Goal: Task Accomplishment & Management: Complete application form

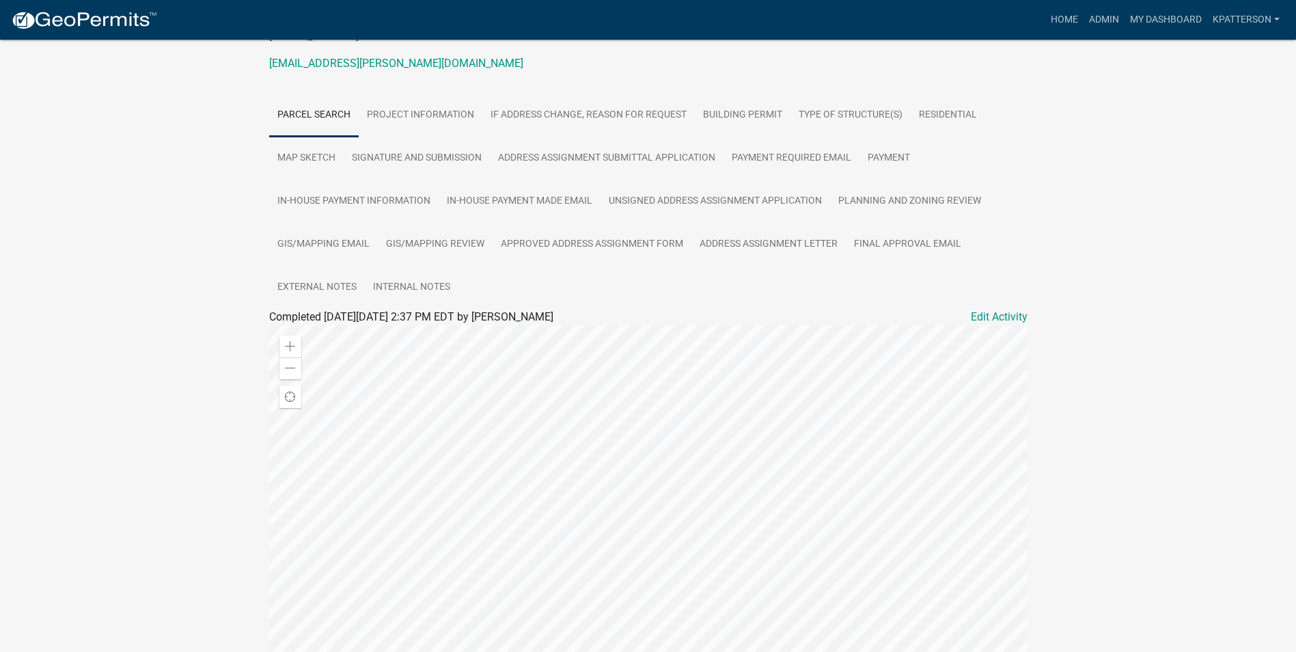
scroll to position [273, 0]
click at [872, 240] on link "Final Approval Email" at bounding box center [908, 245] width 124 height 44
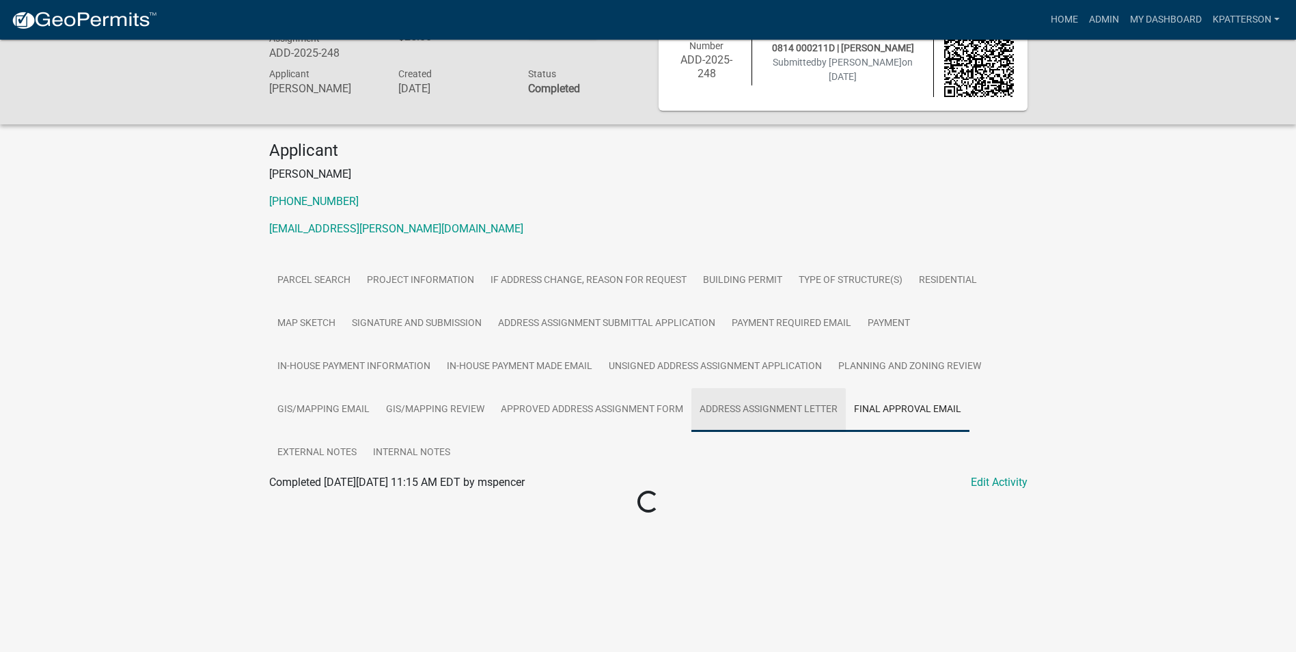
click at [753, 411] on link "Address Assignment Letter" at bounding box center [768, 410] width 154 height 44
click at [340, 497] on link "Address Assignment Letter" at bounding box center [333, 498] width 129 height 13
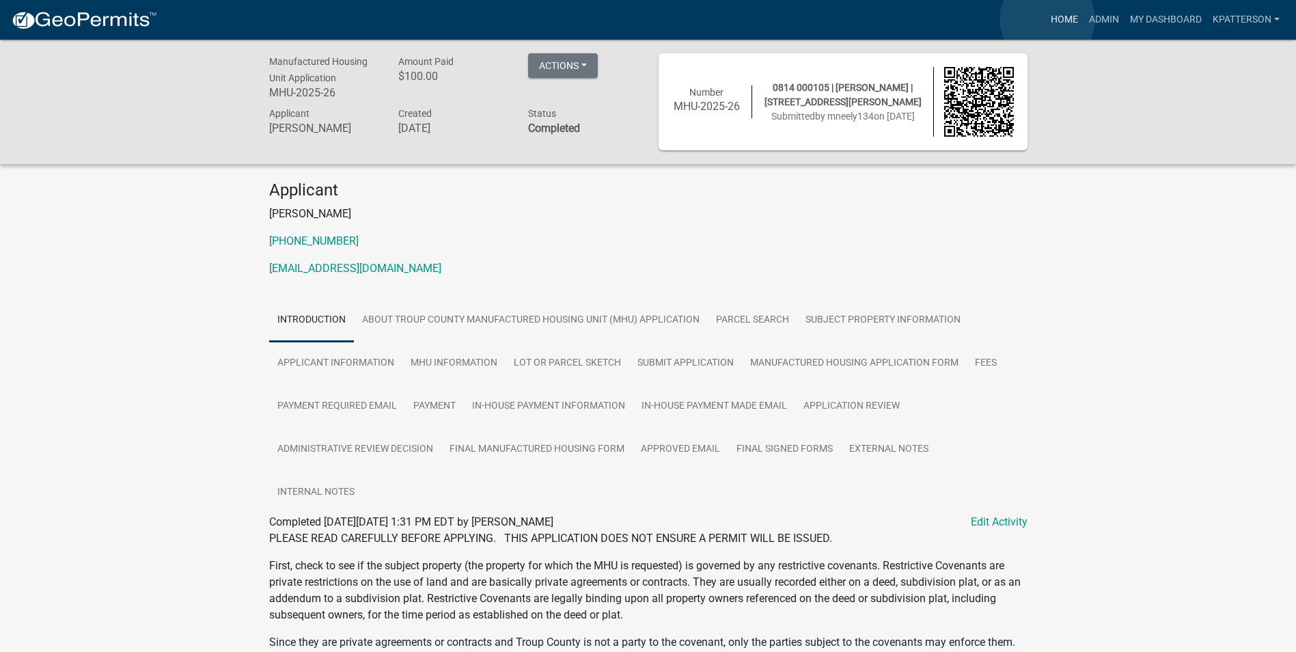
click at [1047, 19] on link "Home" at bounding box center [1064, 20] width 38 height 26
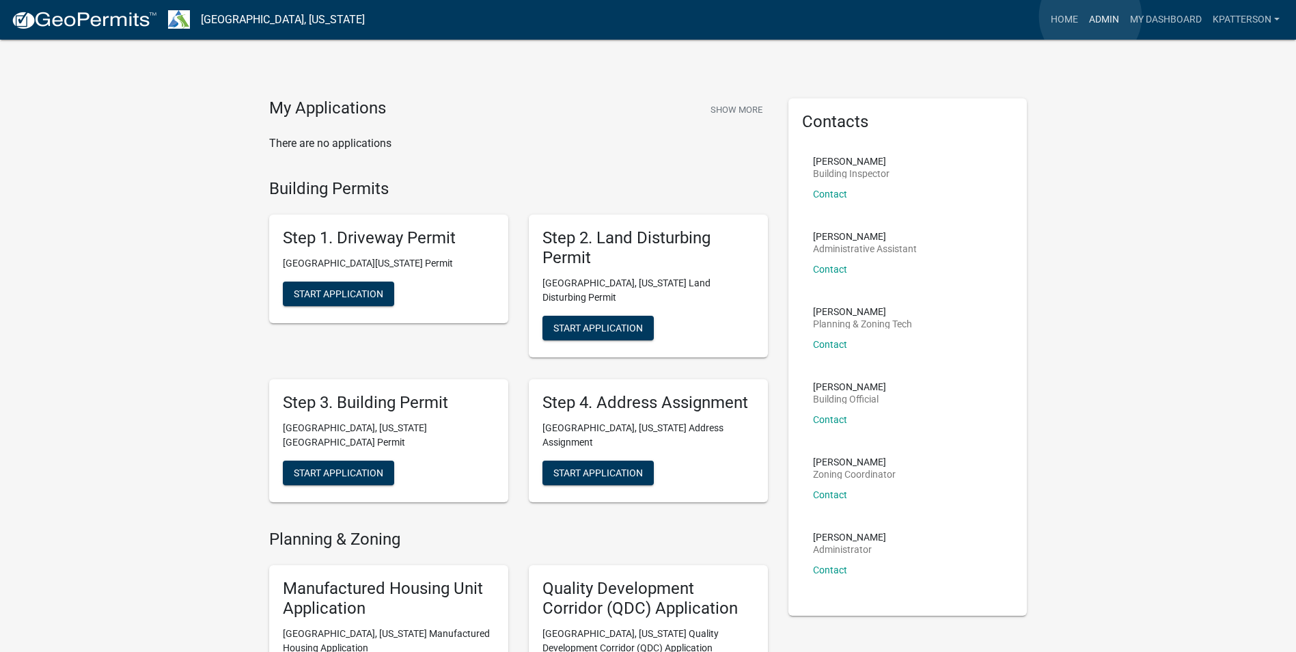
click at [1090, 16] on link "Admin" at bounding box center [1103, 20] width 41 height 26
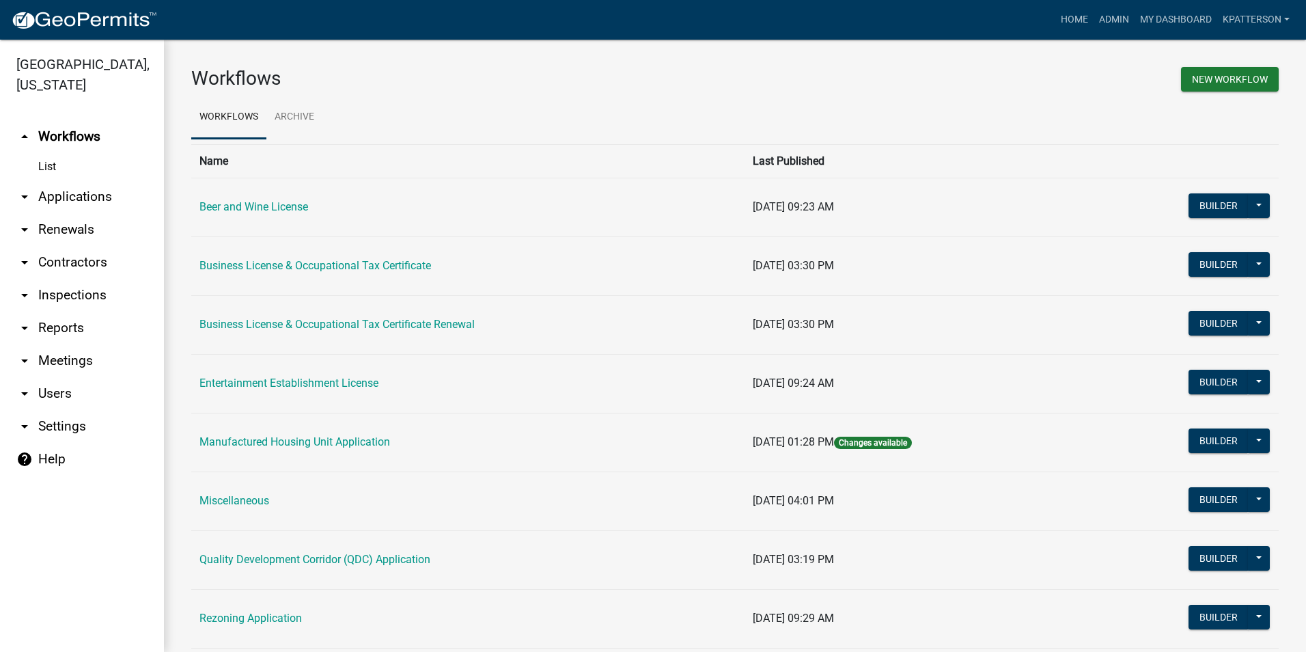
click at [56, 213] on link "arrow_drop_down Renewals" at bounding box center [82, 229] width 164 height 33
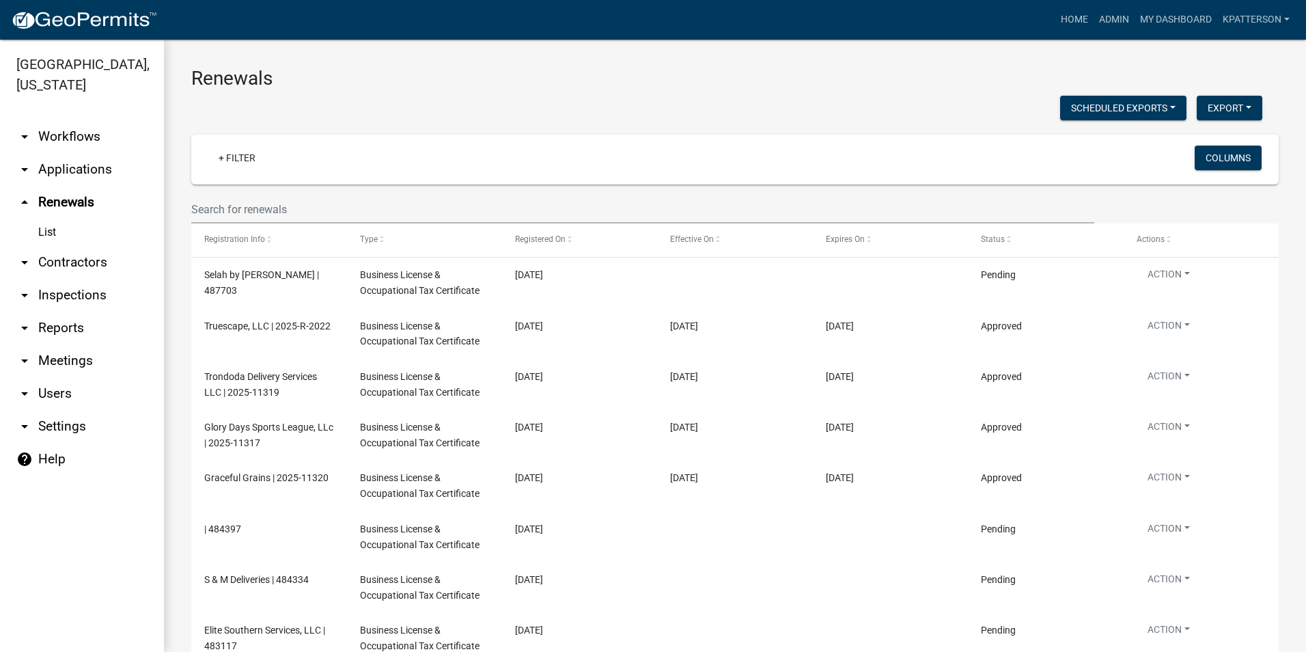
click at [57, 153] on link "arrow_drop_down Applications" at bounding box center [82, 169] width 164 height 33
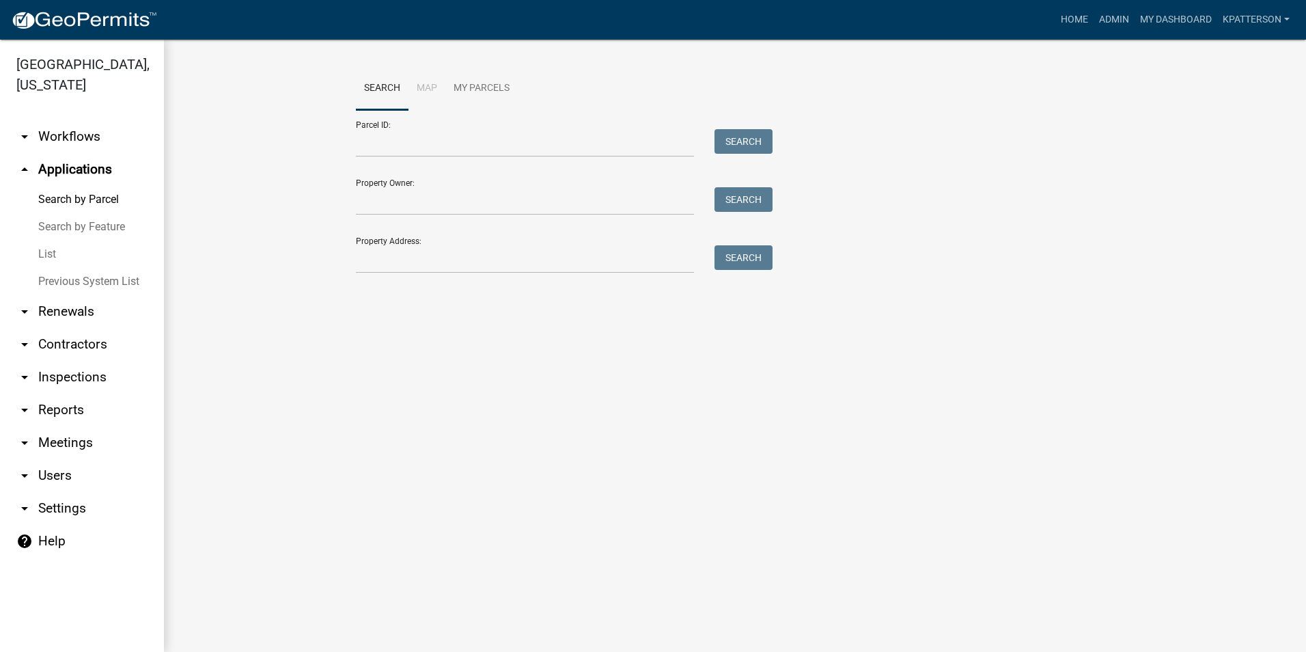
click at [796, 400] on main "Search Map My Parcels Parcel ID: Search Property Owner: Search Property Address…" at bounding box center [735, 346] width 1142 height 612
click at [446, 266] on input "Property Address:" at bounding box center [525, 259] width 338 height 28
type input "100 CANTERBURY DR"
click at [731, 247] on button "Search" at bounding box center [744, 257] width 58 height 25
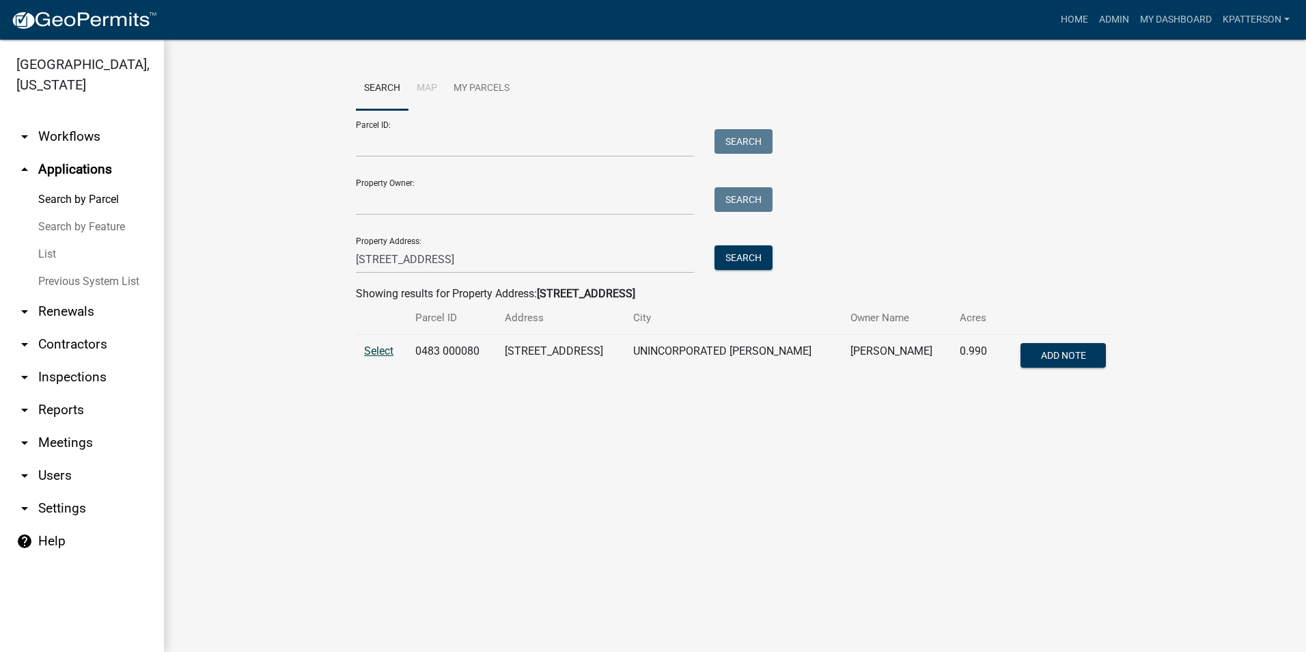
click at [388, 352] on span "Select" at bounding box center [378, 350] width 29 height 13
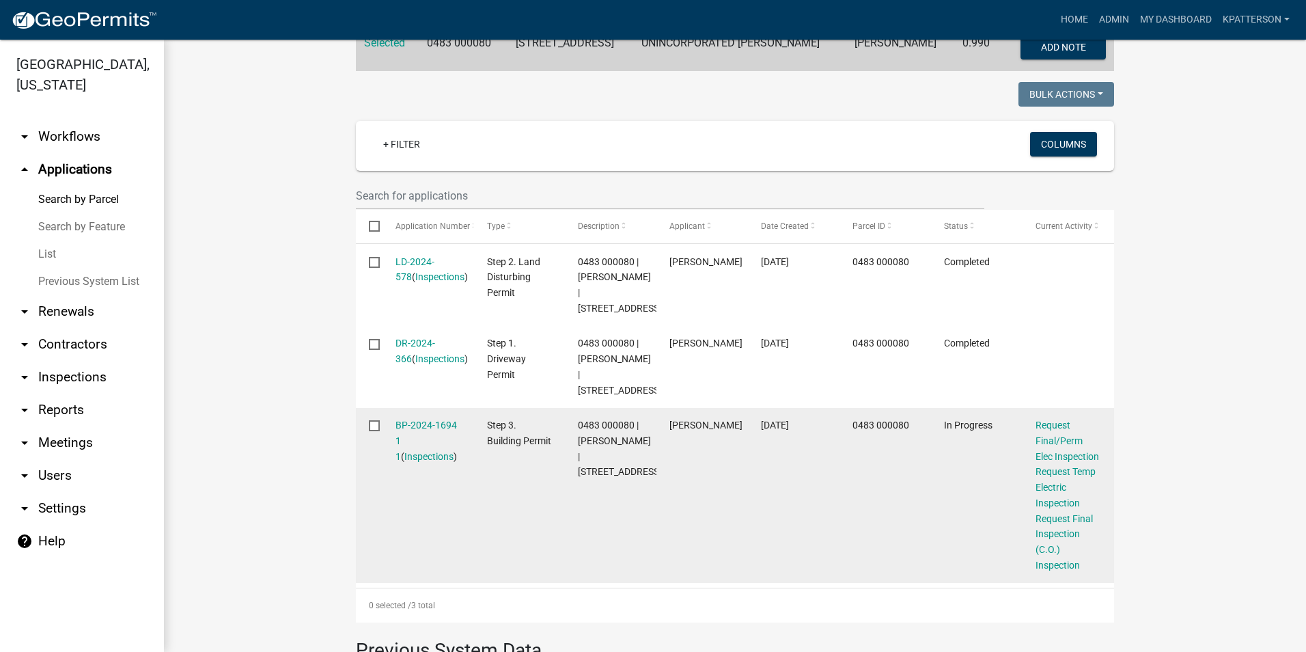
scroll to position [342, 0]
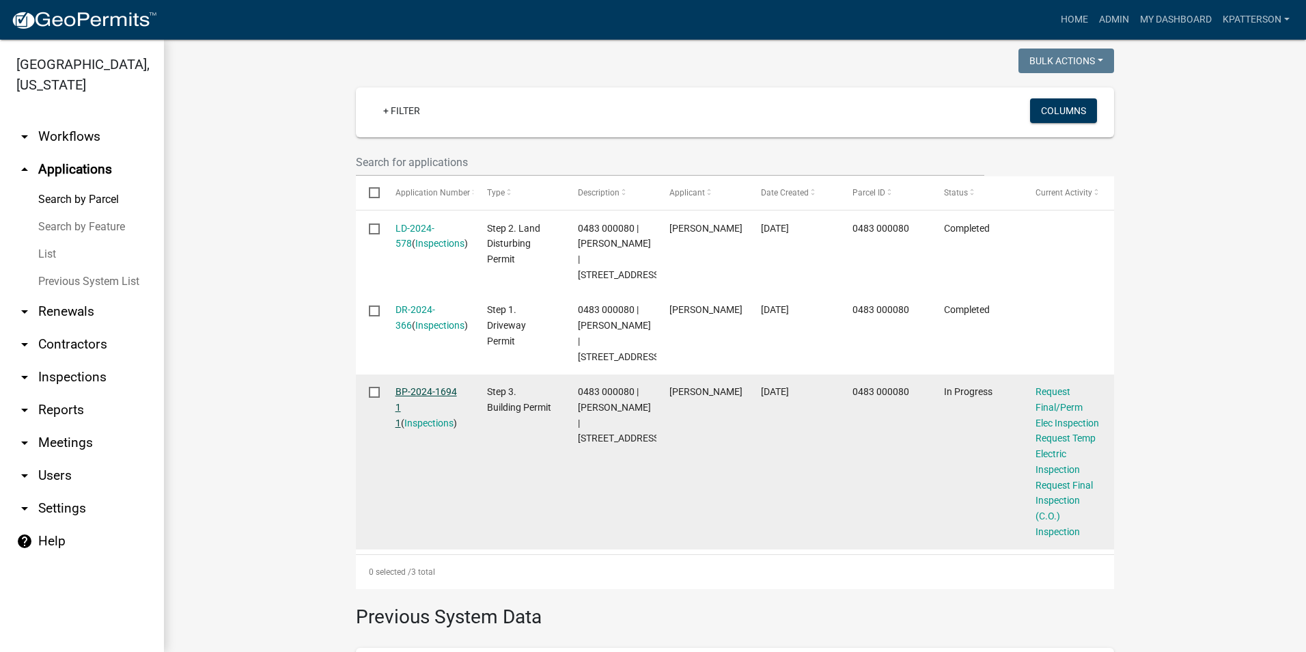
click at [450, 421] on link "BP-2024-1694 1 1" at bounding box center [426, 407] width 61 height 42
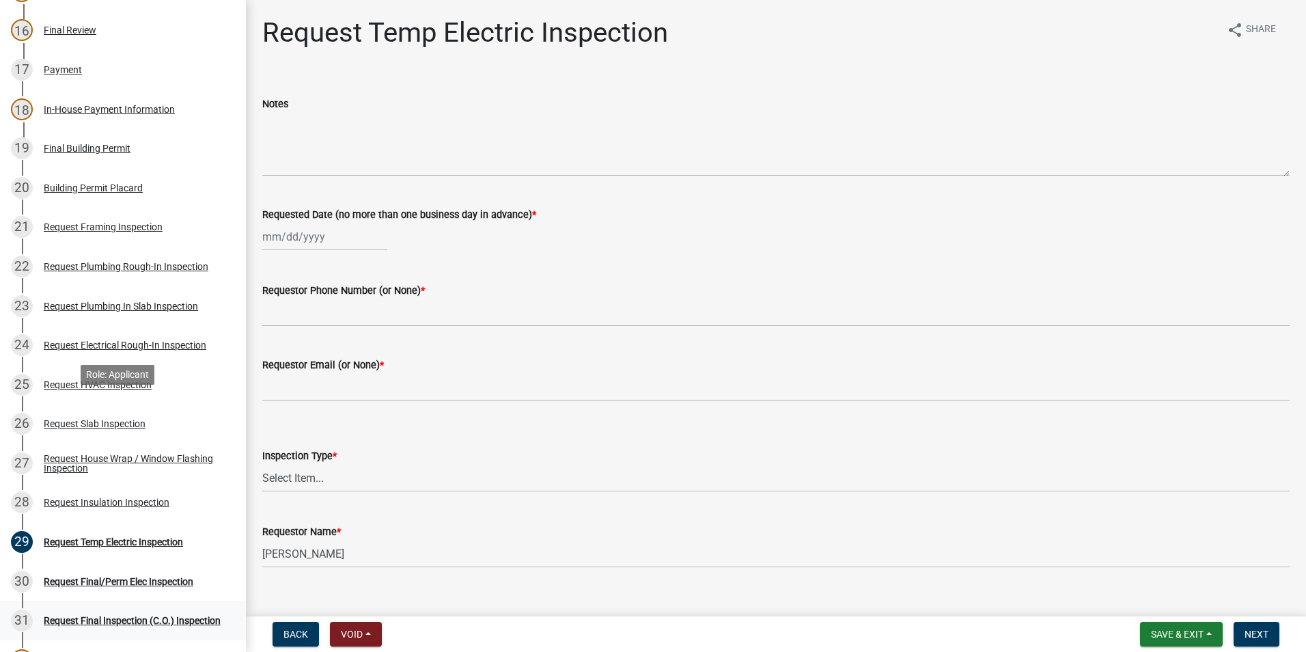
scroll to position [956, 0]
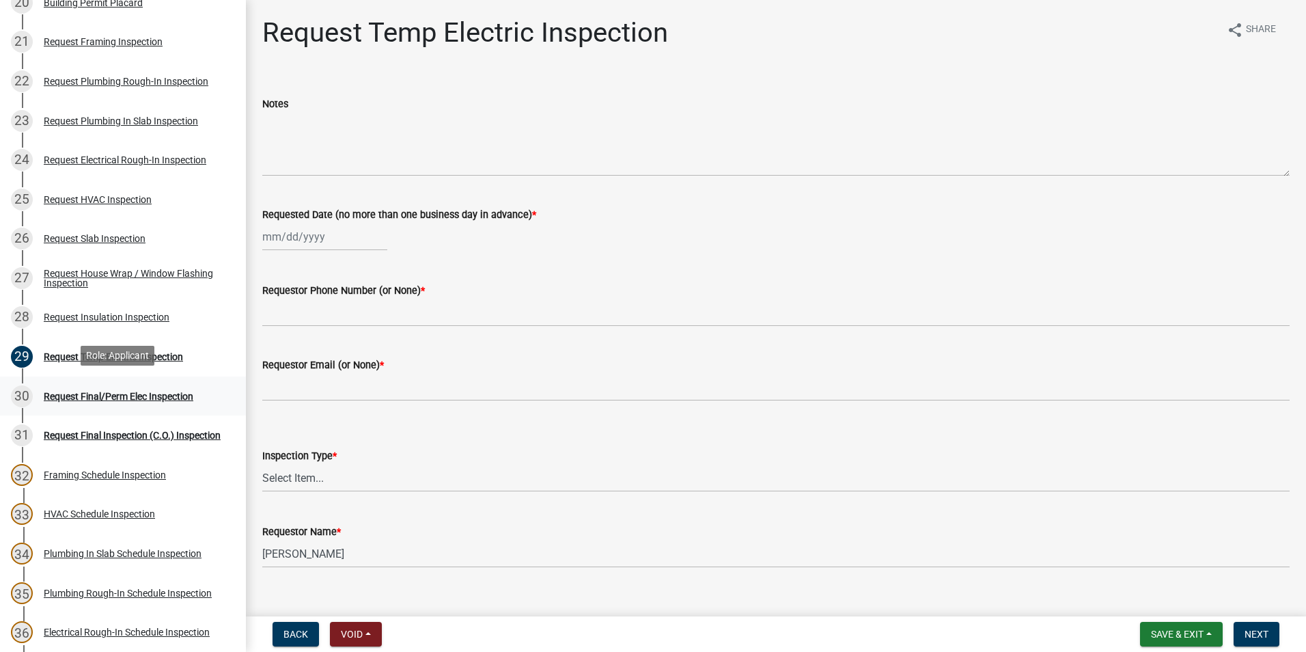
click at [154, 393] on div "Request Final/Perm Elec Inspection" at bounding box center [119, 396] width 150 height 10
select select "10"
select select "2025"
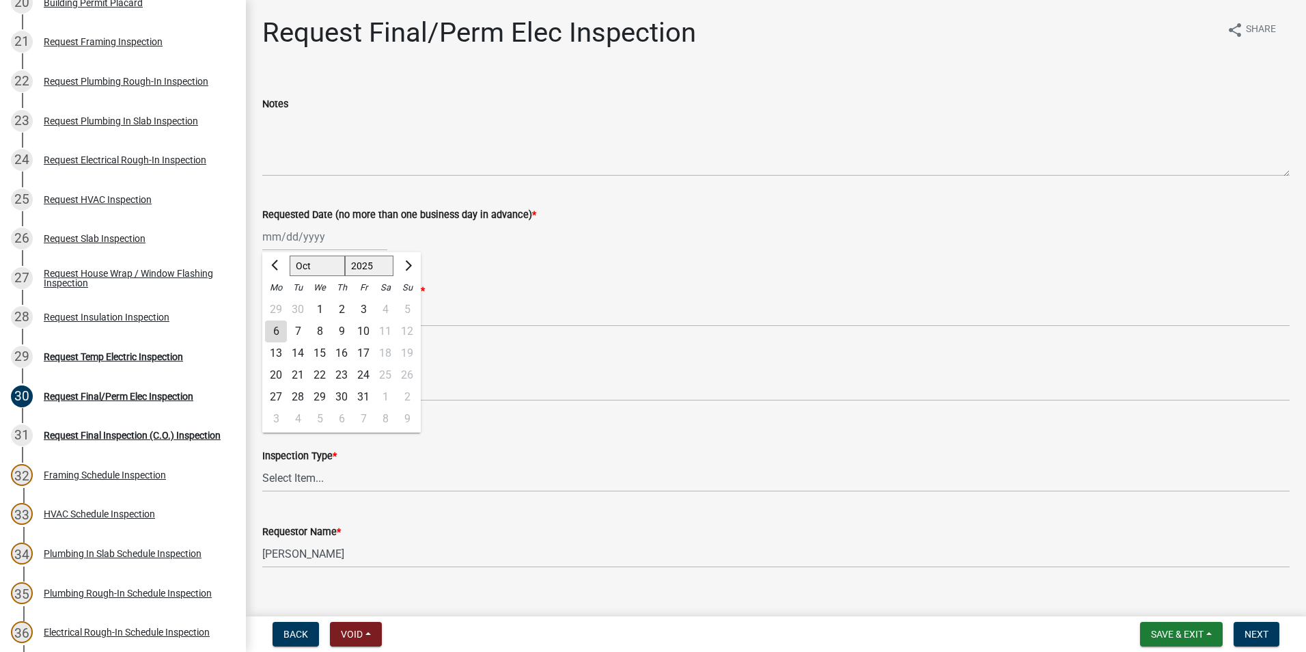
click at [337, 239] on div "Jan Feb Mar Apr May Jun Jul Aug Sep Oct Nov Dec 1525 1526 1527 1528 1529 1530 1…" at bounding box center [324, 237] width 125 height 28
click at [274, 330] on div "6" at bounding box center [276, 331] width 22 height 22
type input "10/06/2025"
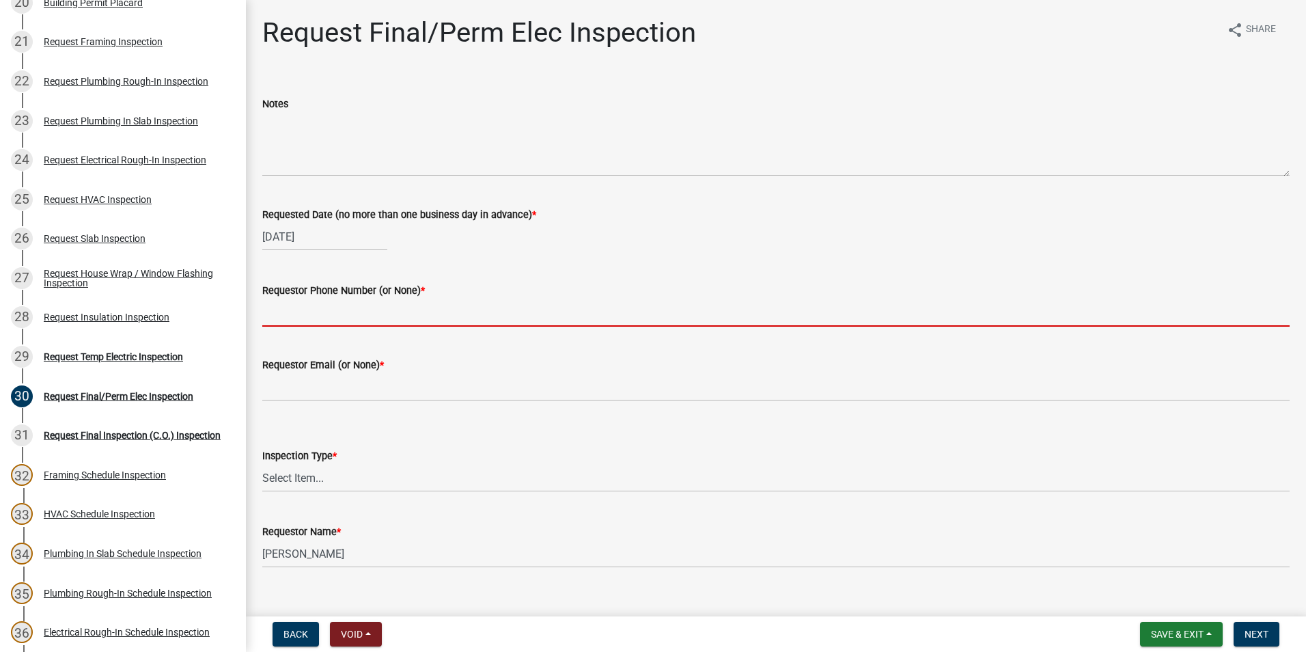
click at [330, 309] on input "Requestor Phone Number (or None) *" at bounding box center [775, 313] width 1027 height 28
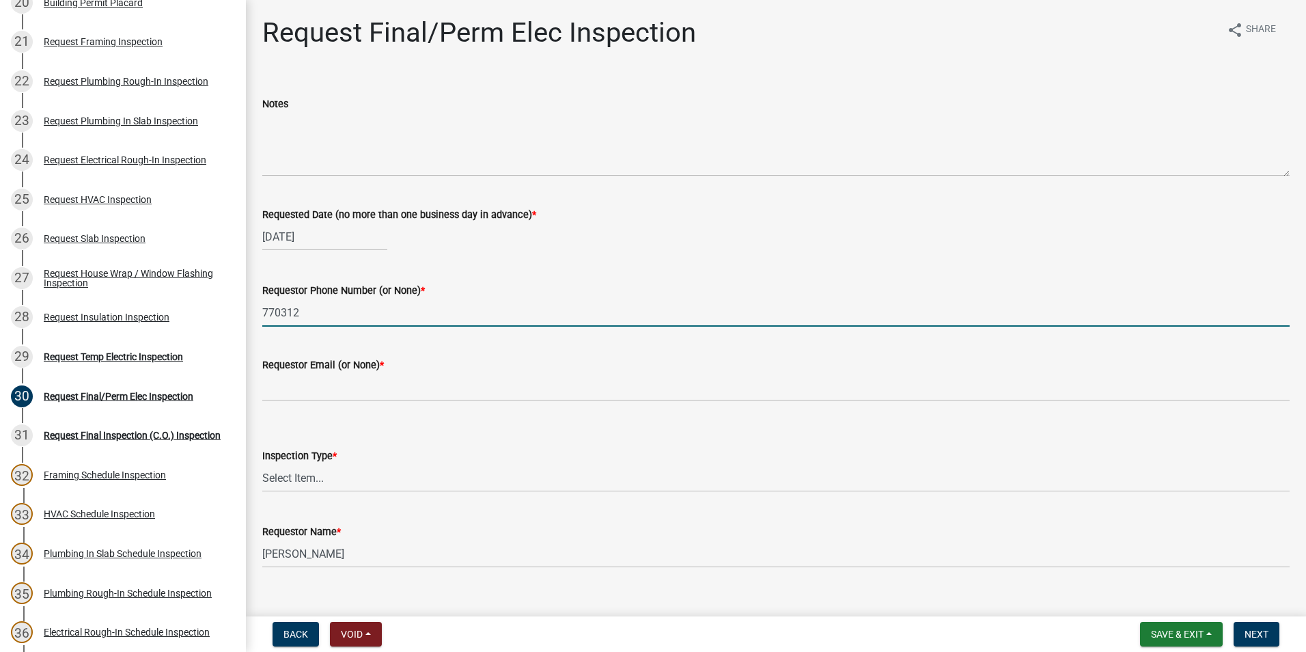
type input "7703127444"
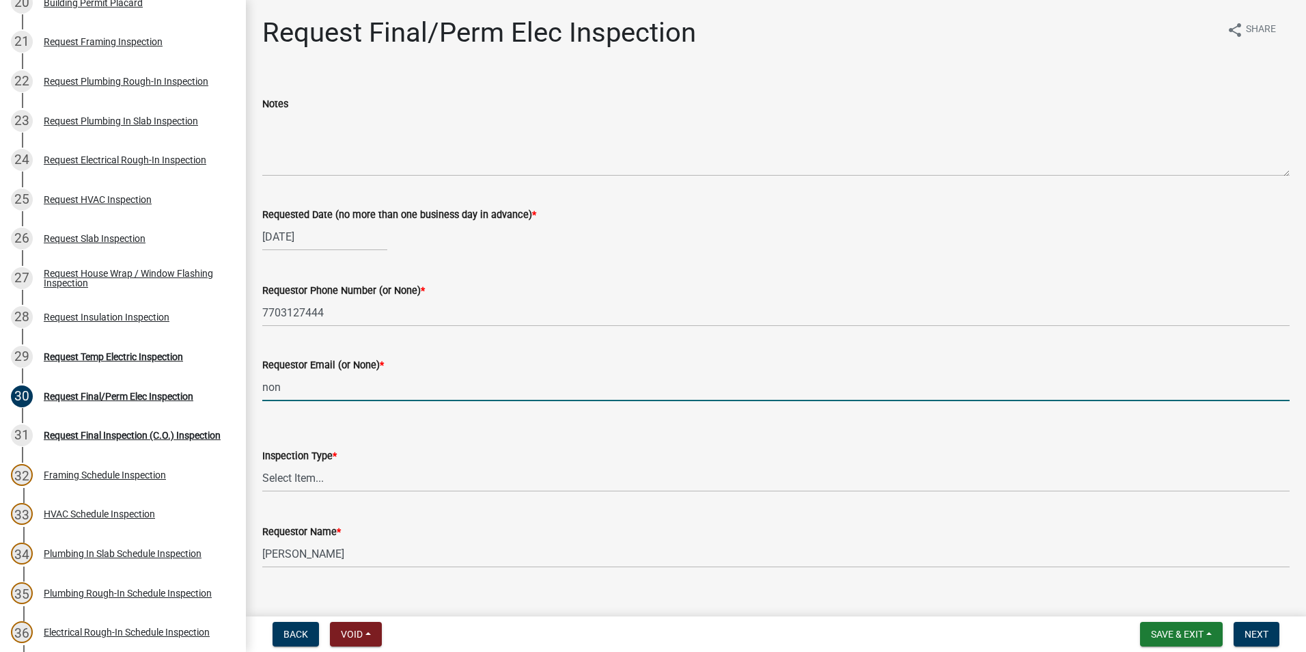
type input "none"
click at [354, 468] on select "Select Item... Final/Permanent Electrical" at bounding box center [775, 478] width 1027 height 28
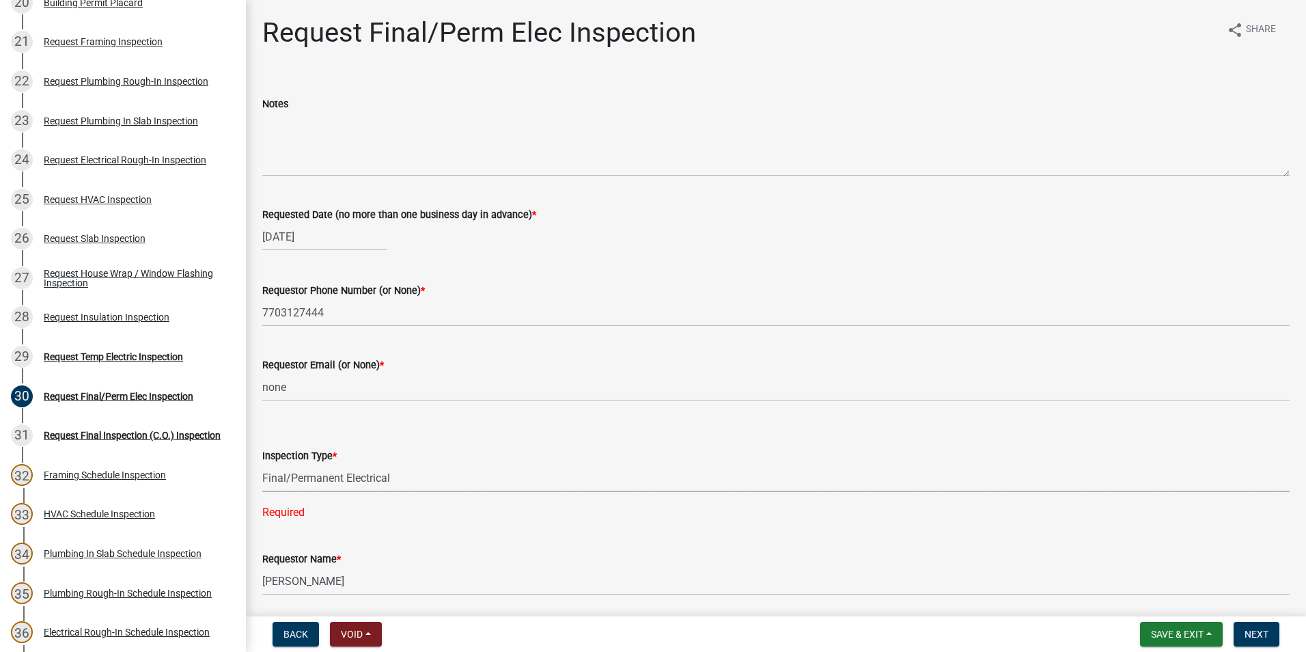
click at [262, 464] on select "Select Item... Final/Permanent Electrical" at bounding box center [775, 478] width 1027 height 28
select select "15602396-5ec3-4d50-b7ba-128f4fe7a0c1"
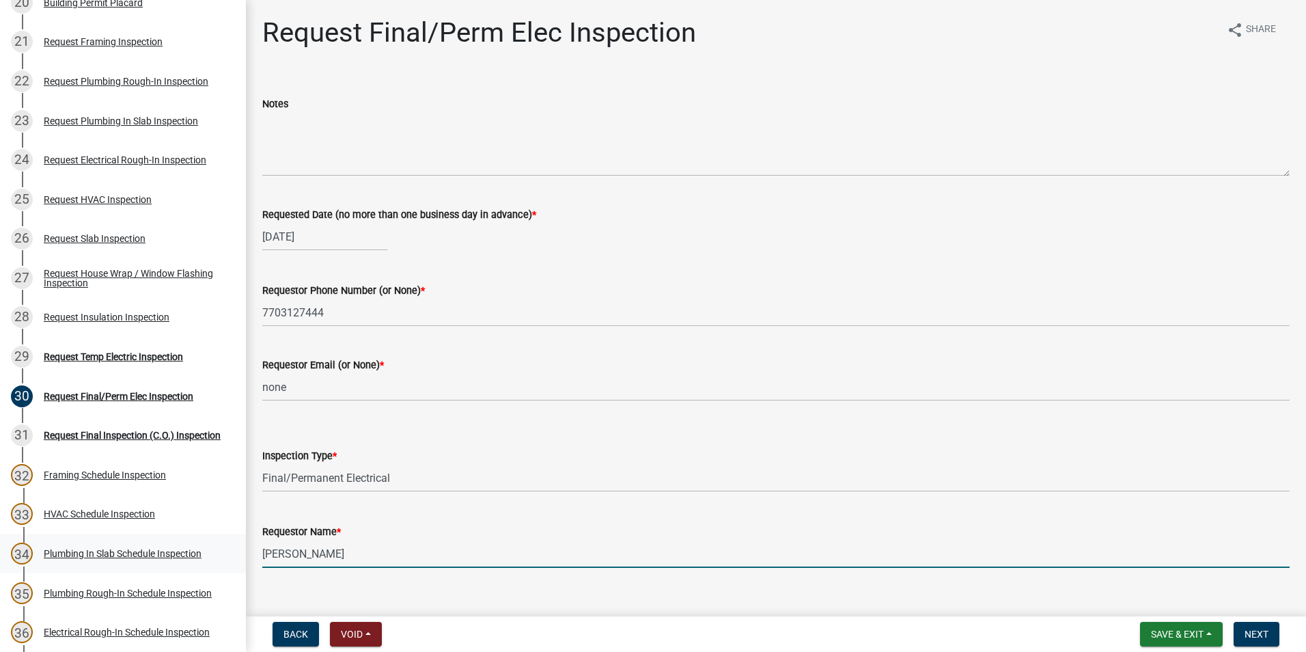
drag, startPoint x: 388, startPoint y: 550, endPoint x: 102, endPoint y: 564, distance: 286.6
click at [103, 564] on div "Step 3. Building Permit BP-2024-1694 Edit View Summary Notes Show emails 1 Intr…" at bounding box center [653, 326] width 1306 height 652
type input "Marian Taylor"
click at [1271, 632] on button "Next" at bounding box center [1257, 634] width 46 height 25
